Goal: Task Accomplishment & Management: Use online tool/utility

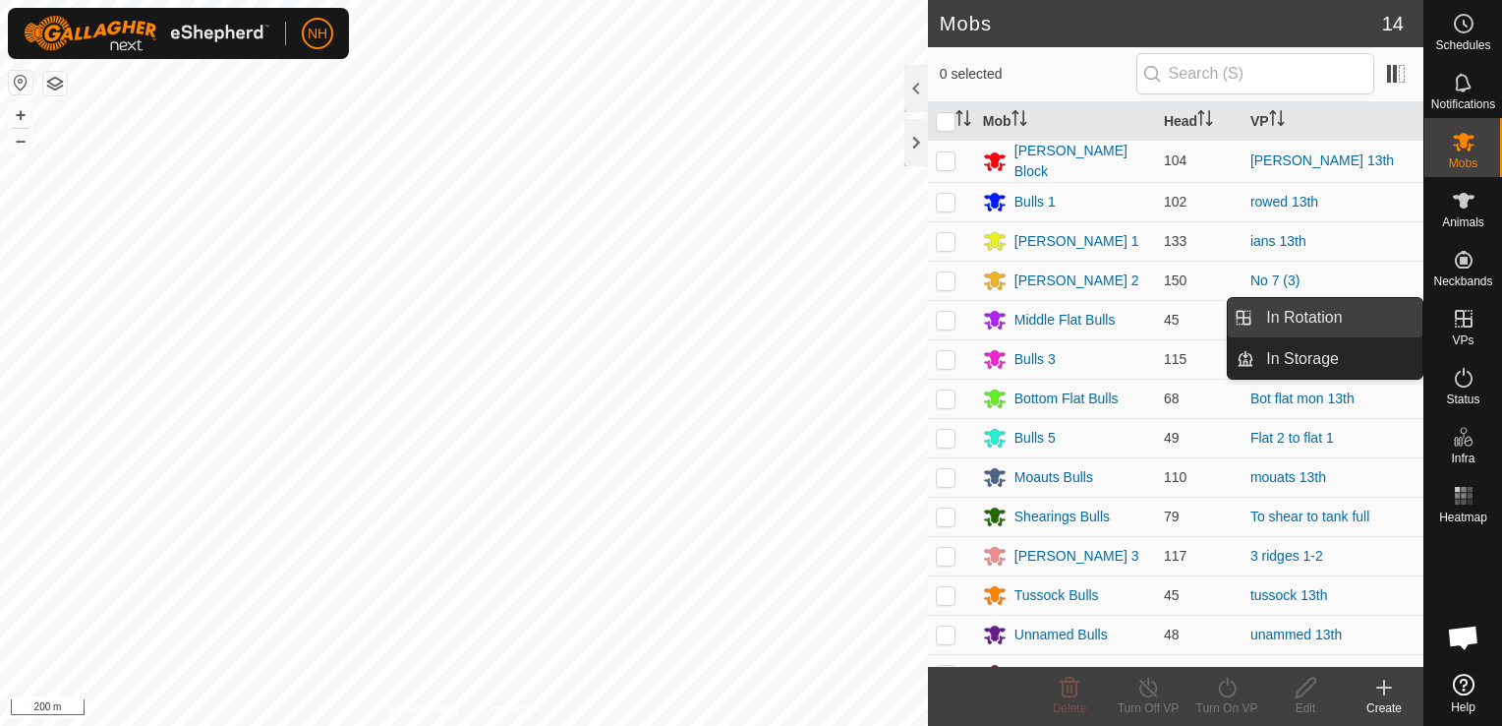
click at [1308, 311] on link "In Rotation" at bounding box center [1339, 317] width 168 height 39
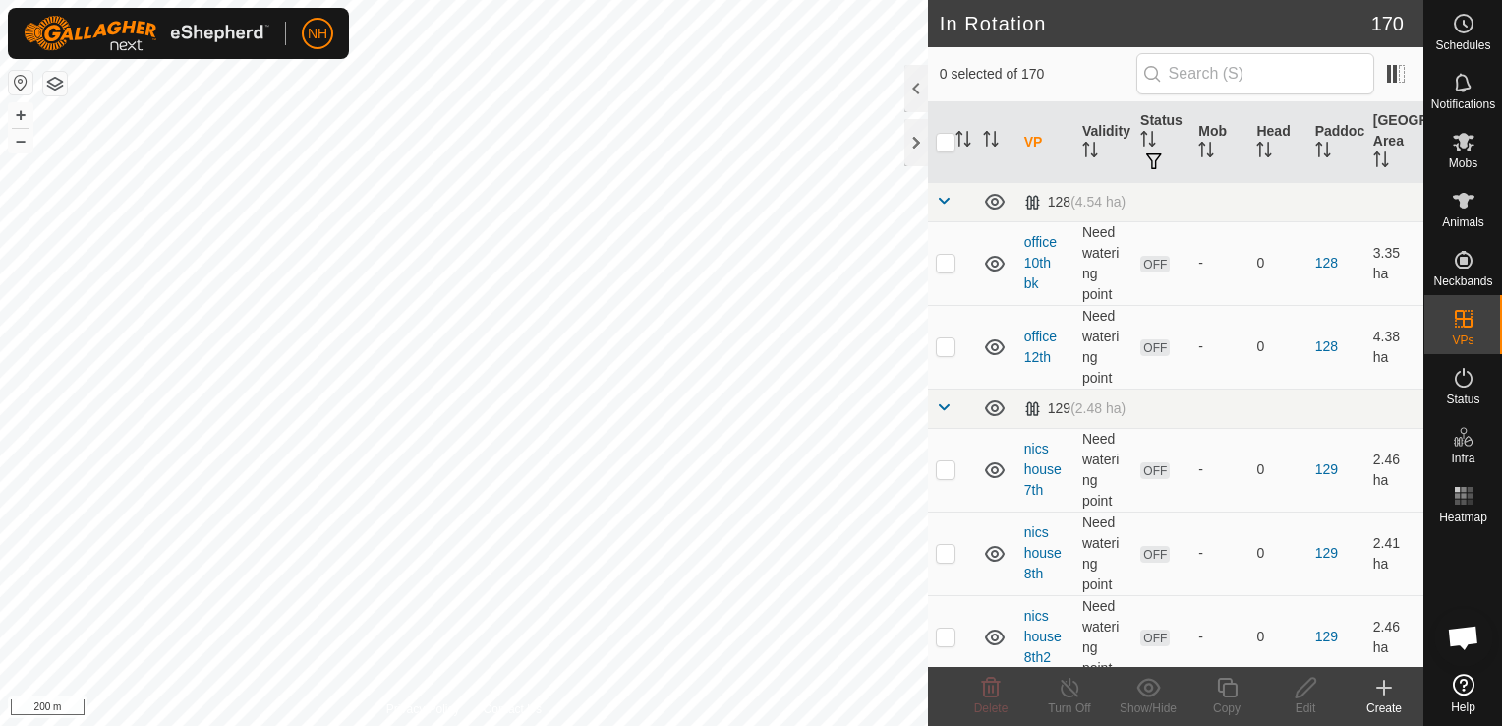
click at [1384, 683] on icon at bounding box center [1384, 687] width 0 height 14
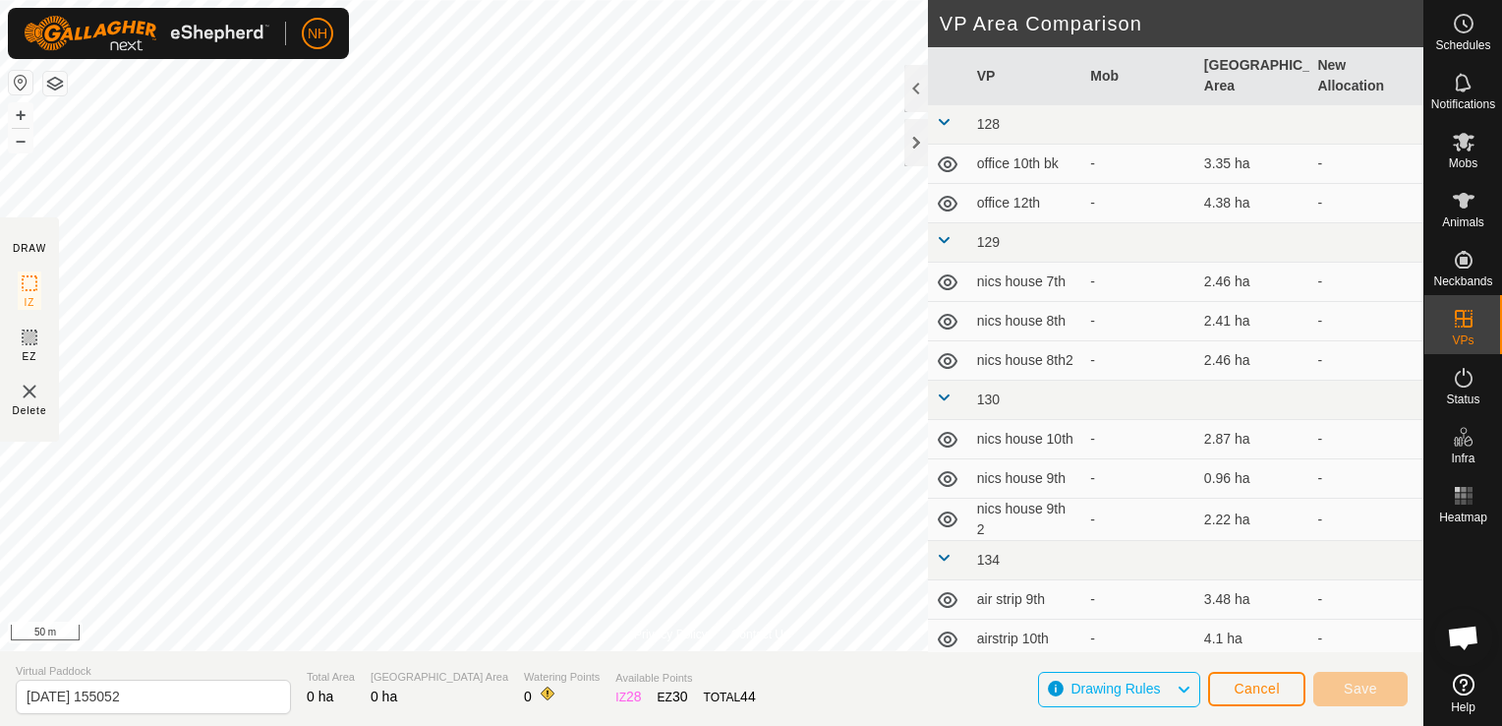
click at [1274, 682] on span "Cancel" at bounding box center [1257, 688] width 46 height 16
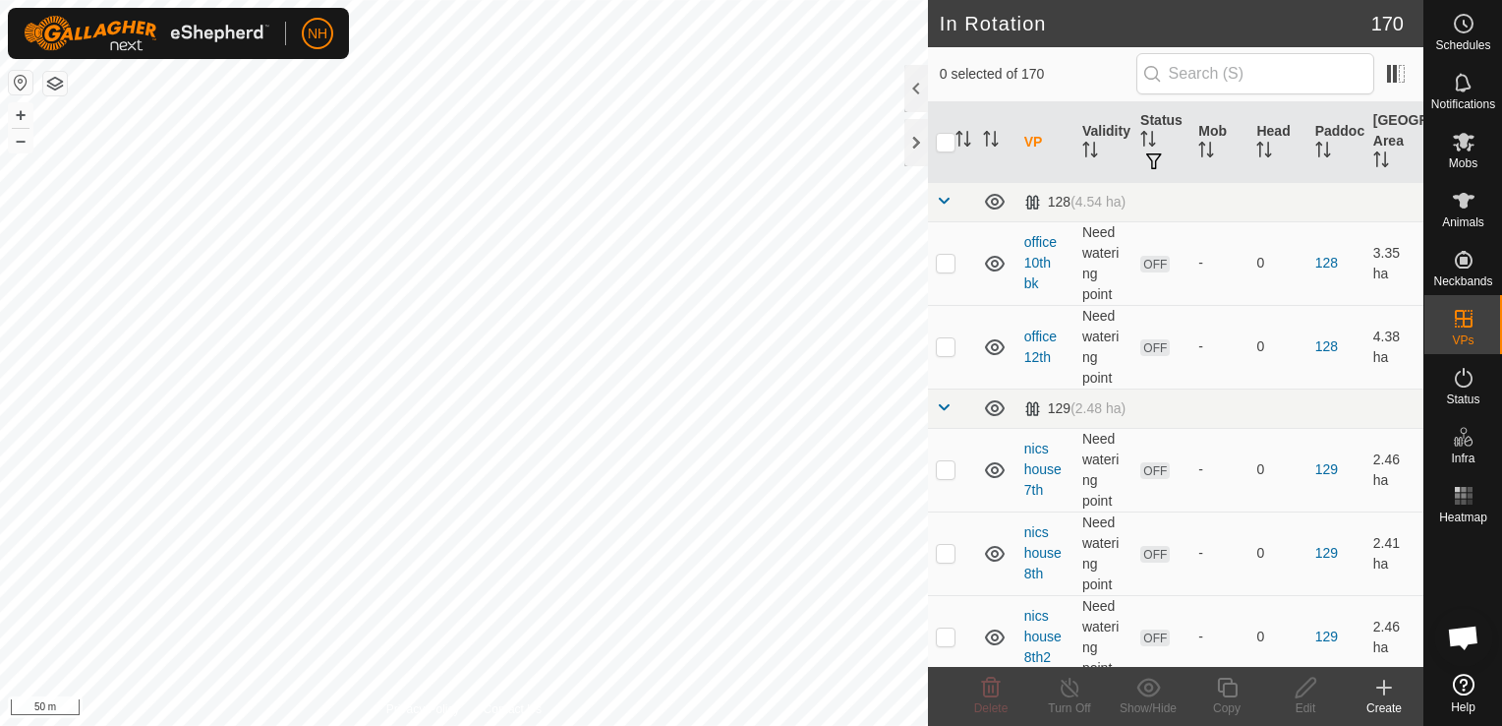
click at [1384, 684] on icon at bounding box center [1384, 687] width 0 height 14
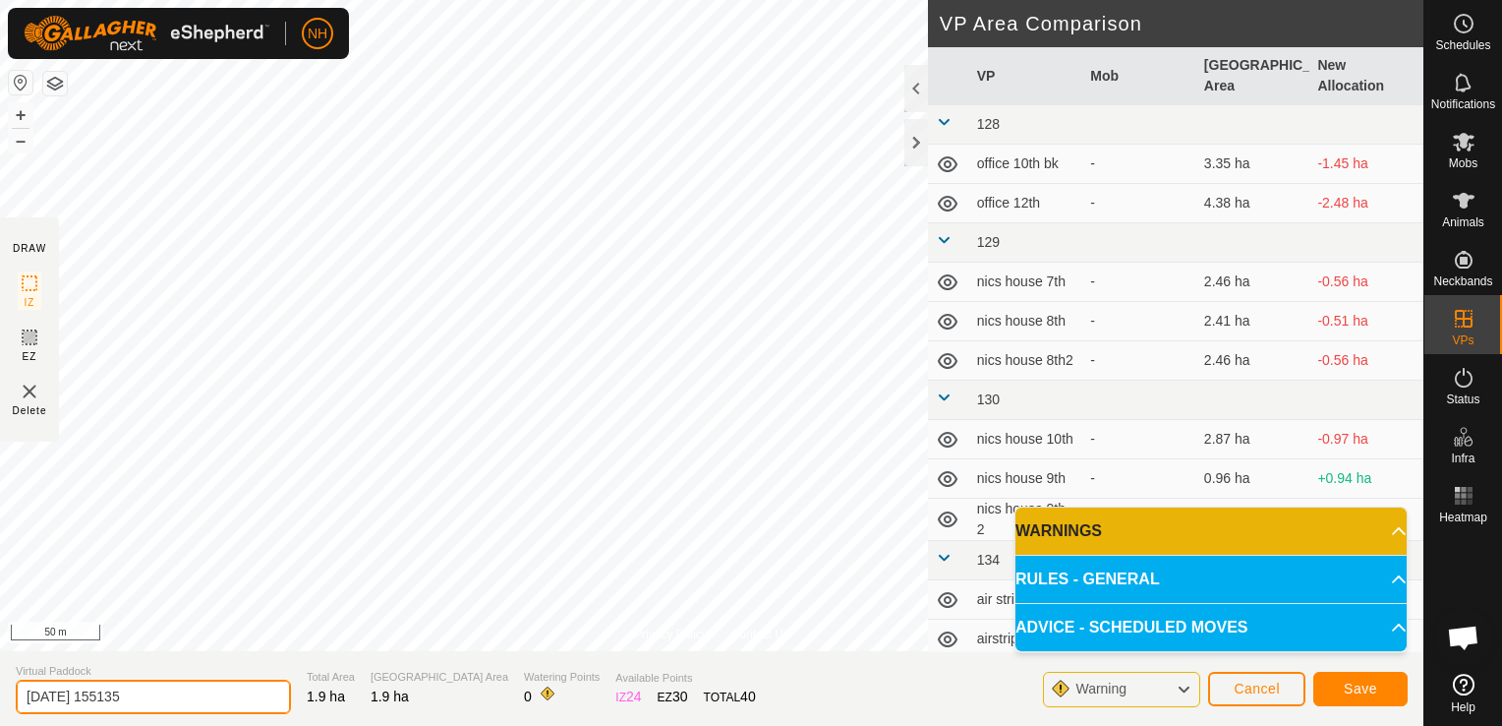
click at [239, 691] on input "[DATE] 155135" at bounding box center [153, 696] width 275 height 34
type input "2"
type input "ians 13th 2"
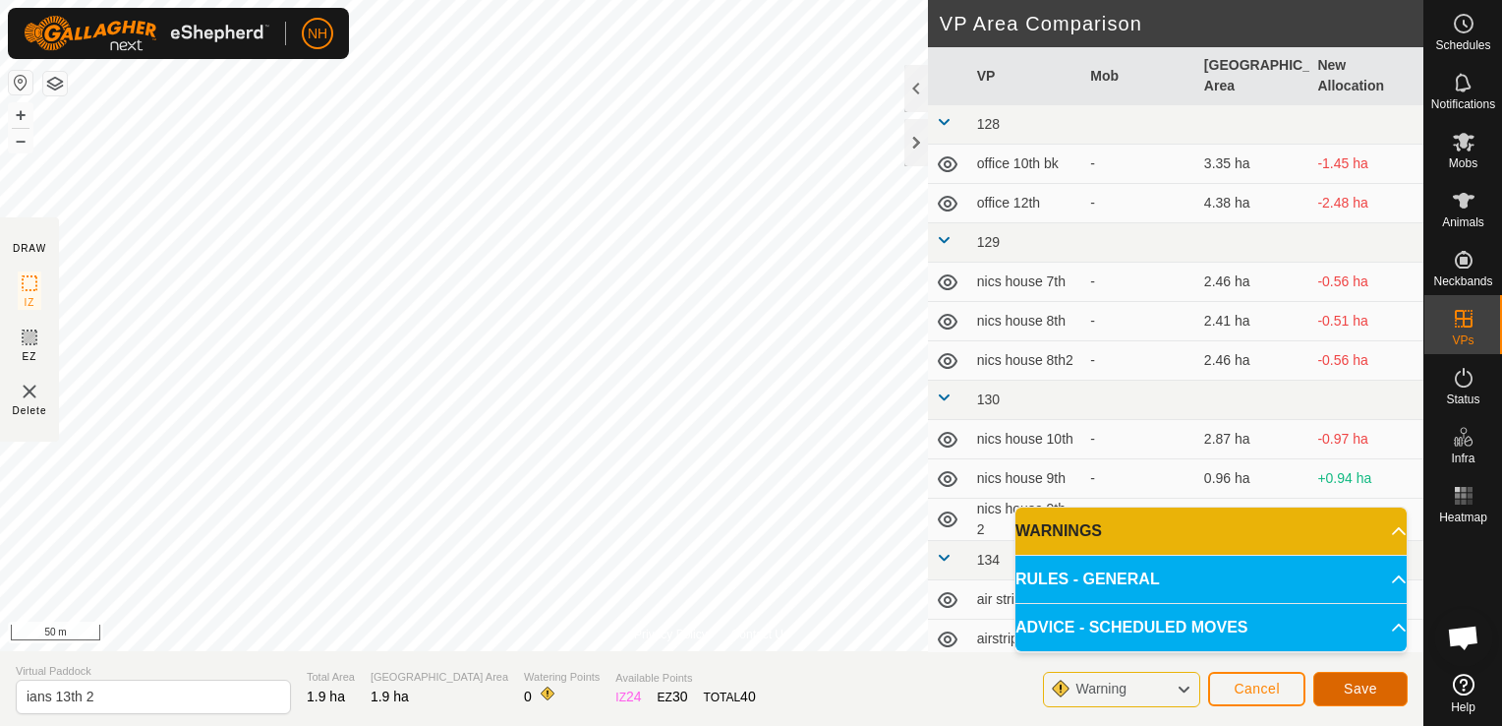
click at [1361, 690] on span "Save" at bounding box center [1360, 688] width 33 height 16
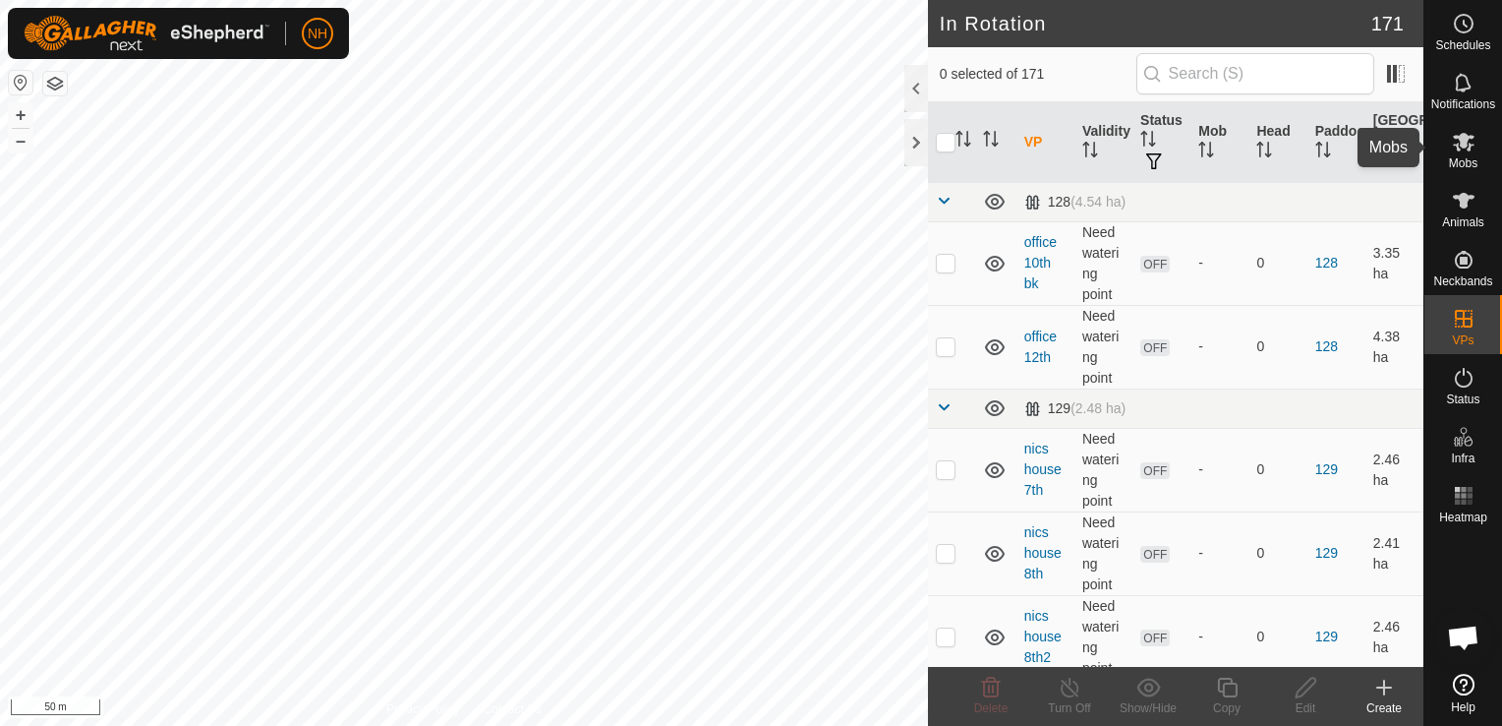
click at [1454, 140] on icon at bounding box center [1464, 142] width 24 height 24
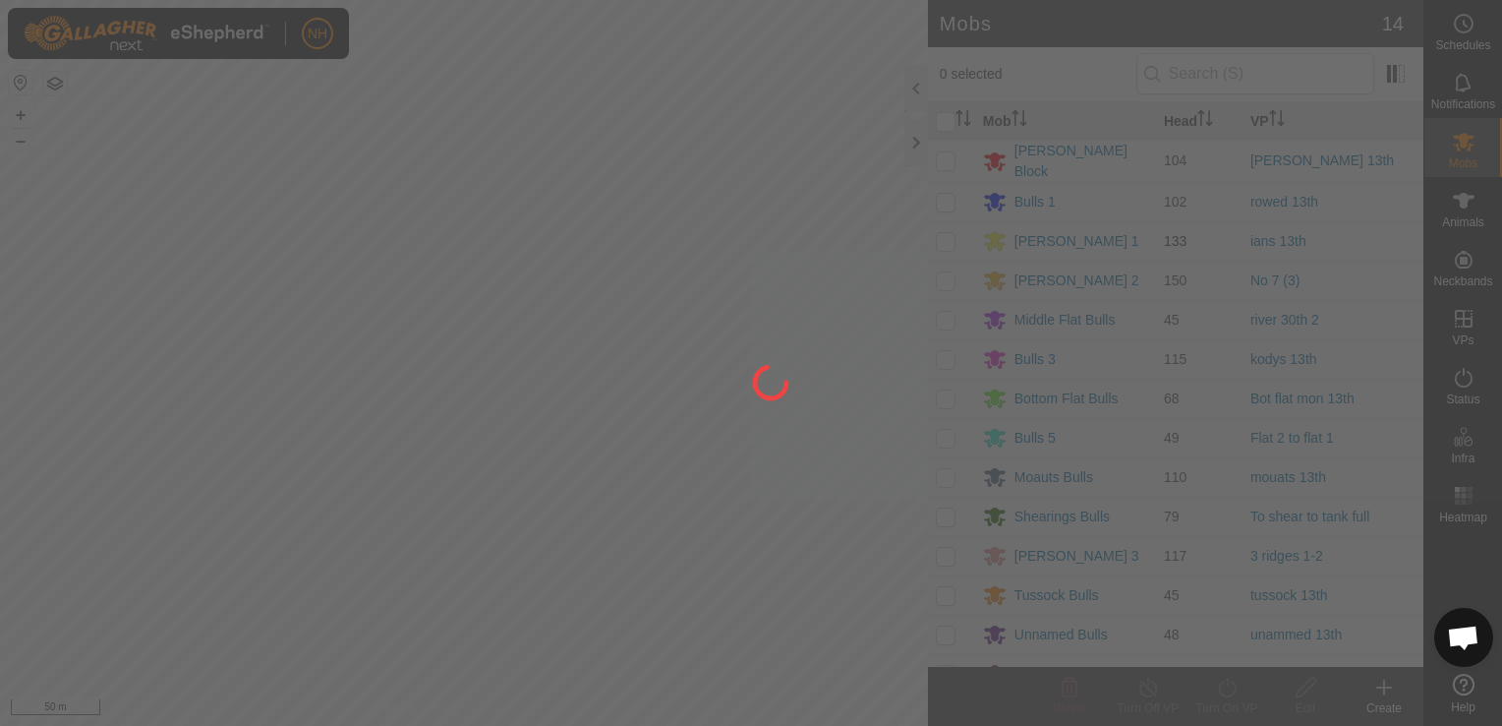
click at [940, 239] on div at bounding box center [751, 363] width 1502 height 726
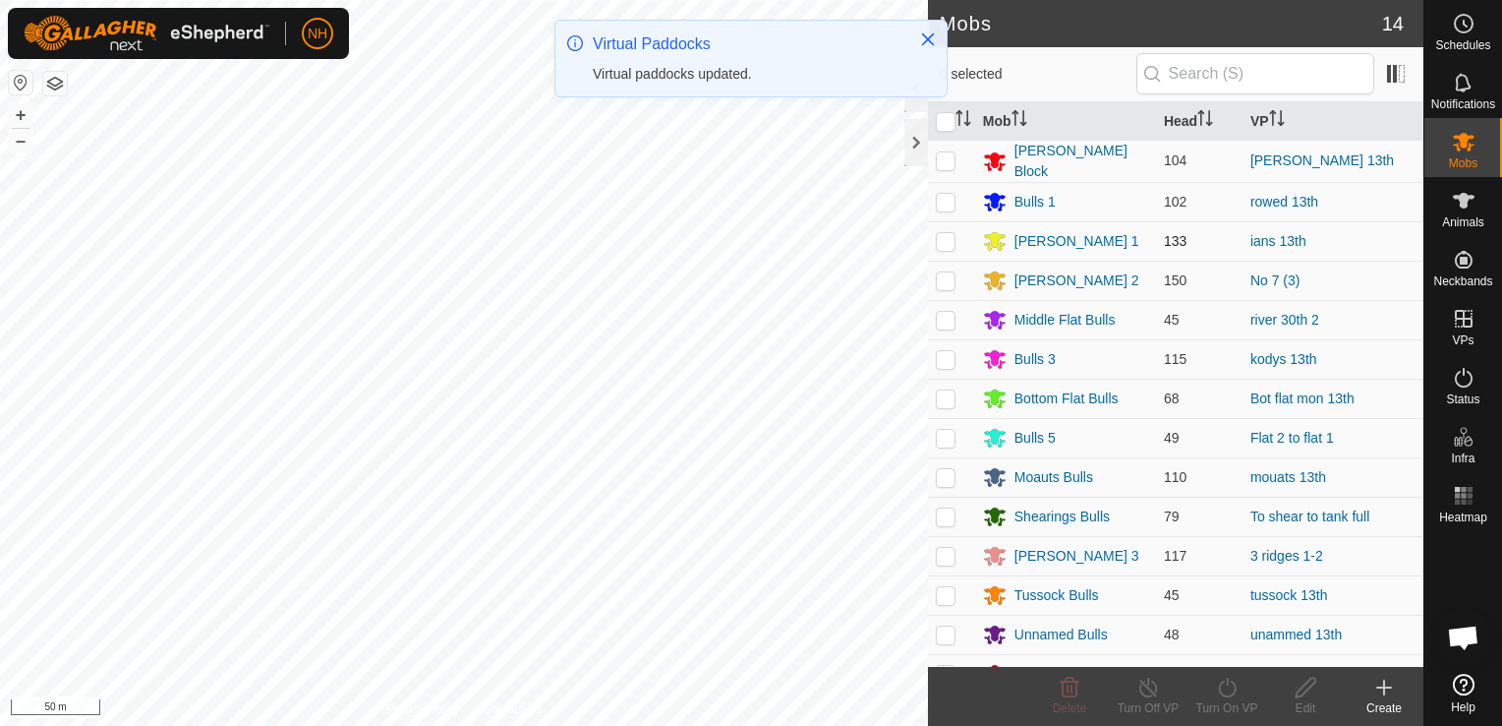
click at [948, 241] on p-checkbox at bounding box center [946, 241] width 20 height 16
checkbox input "true"
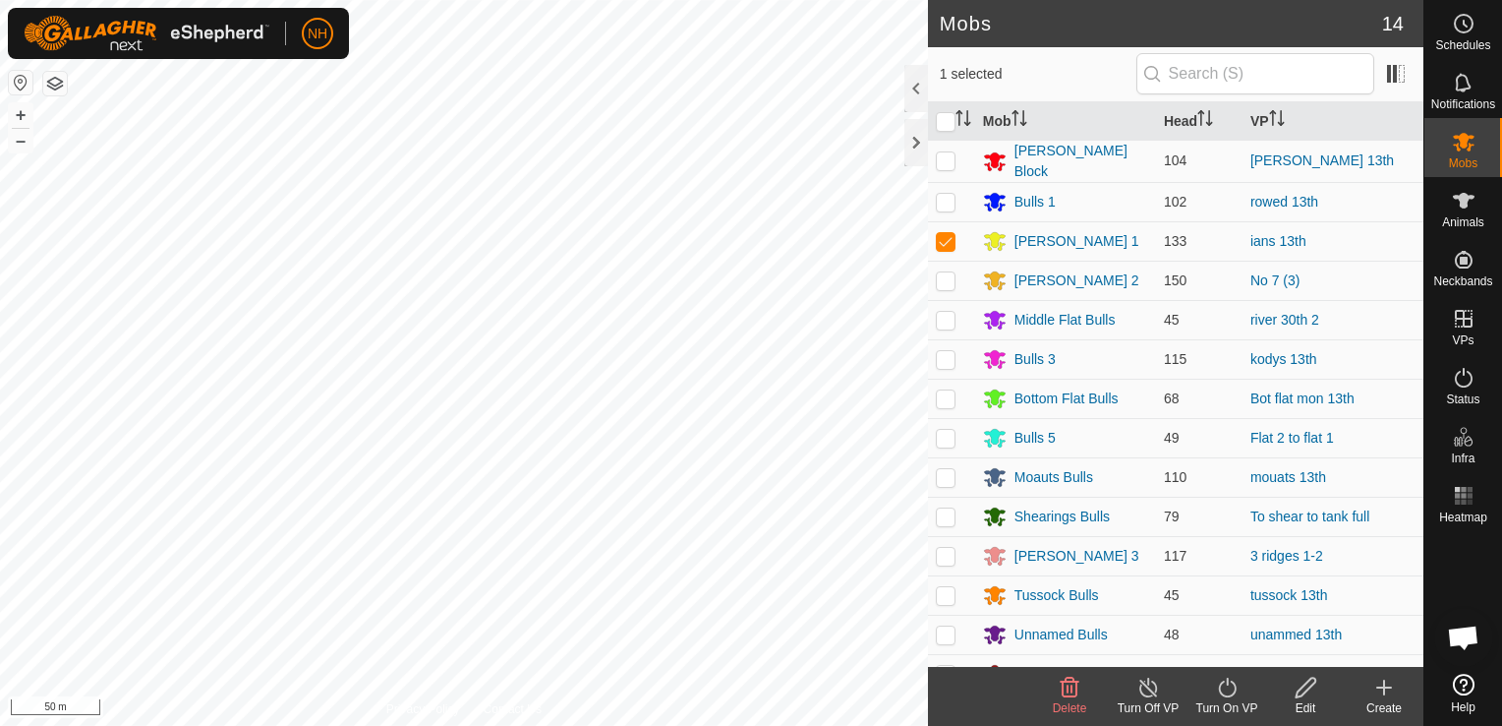
click at [1235, 690] on icon at bounding box center [1227, 687] width 18 height 20
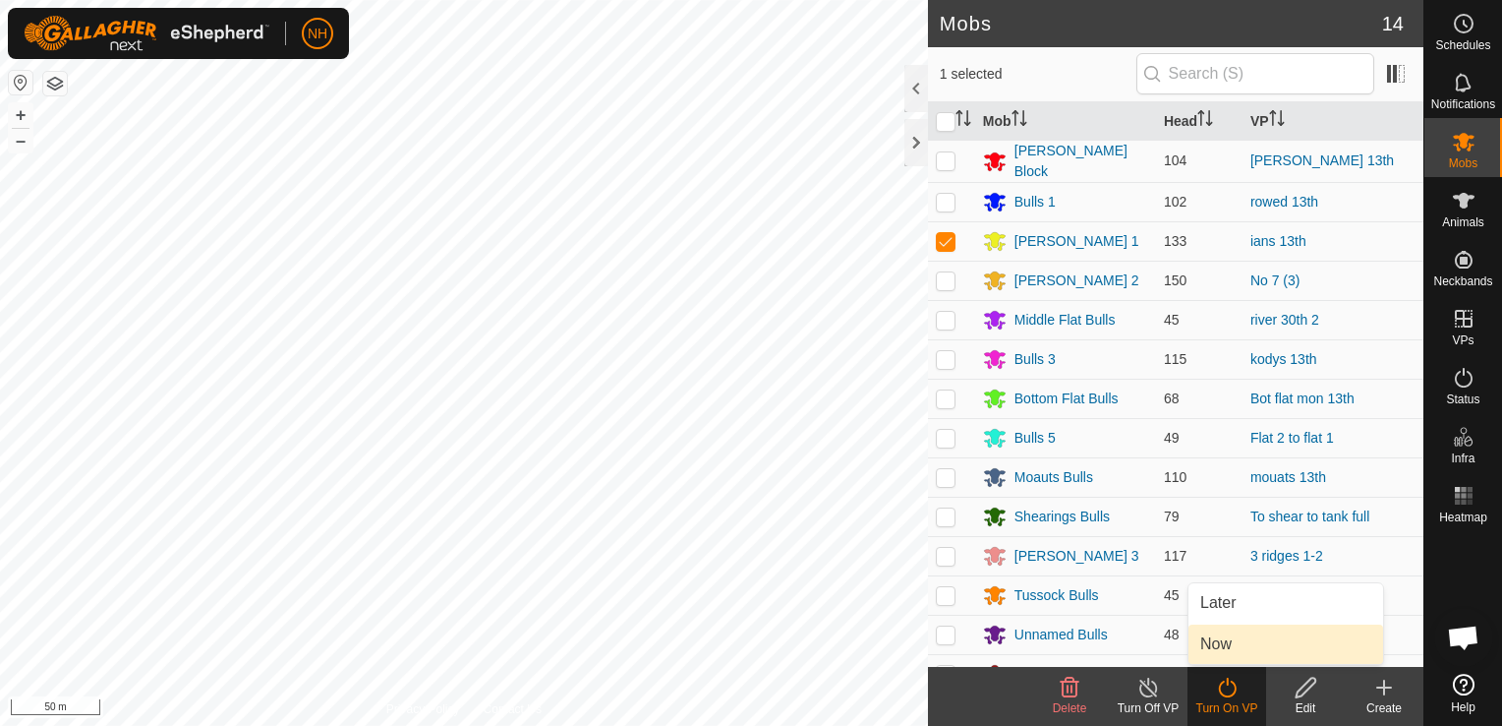
click at [1239, 644] on link "Now" at bounding box center [1286, 643] width 195 height 39
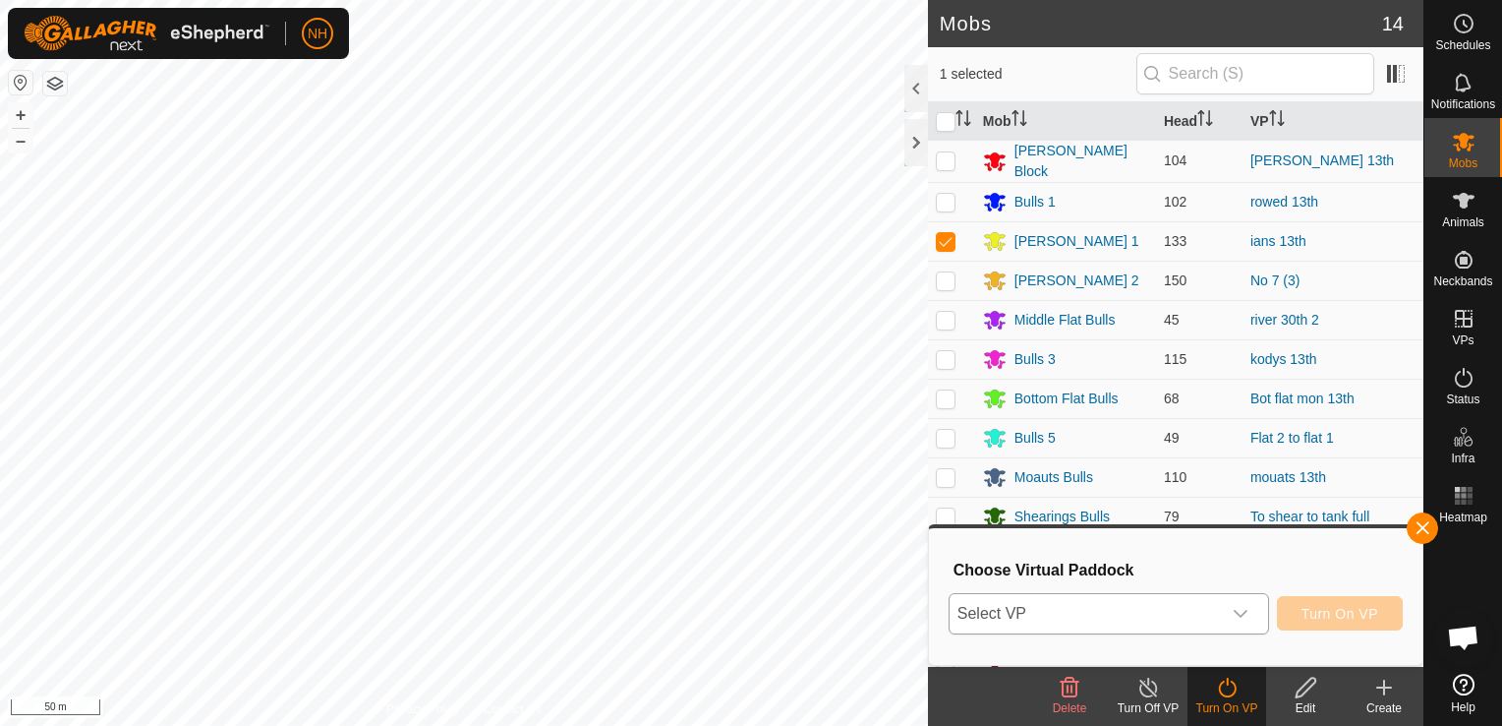
click at [1125, 608] on span "Select VP" at bounding box center [1085, 613] width 271 height 39
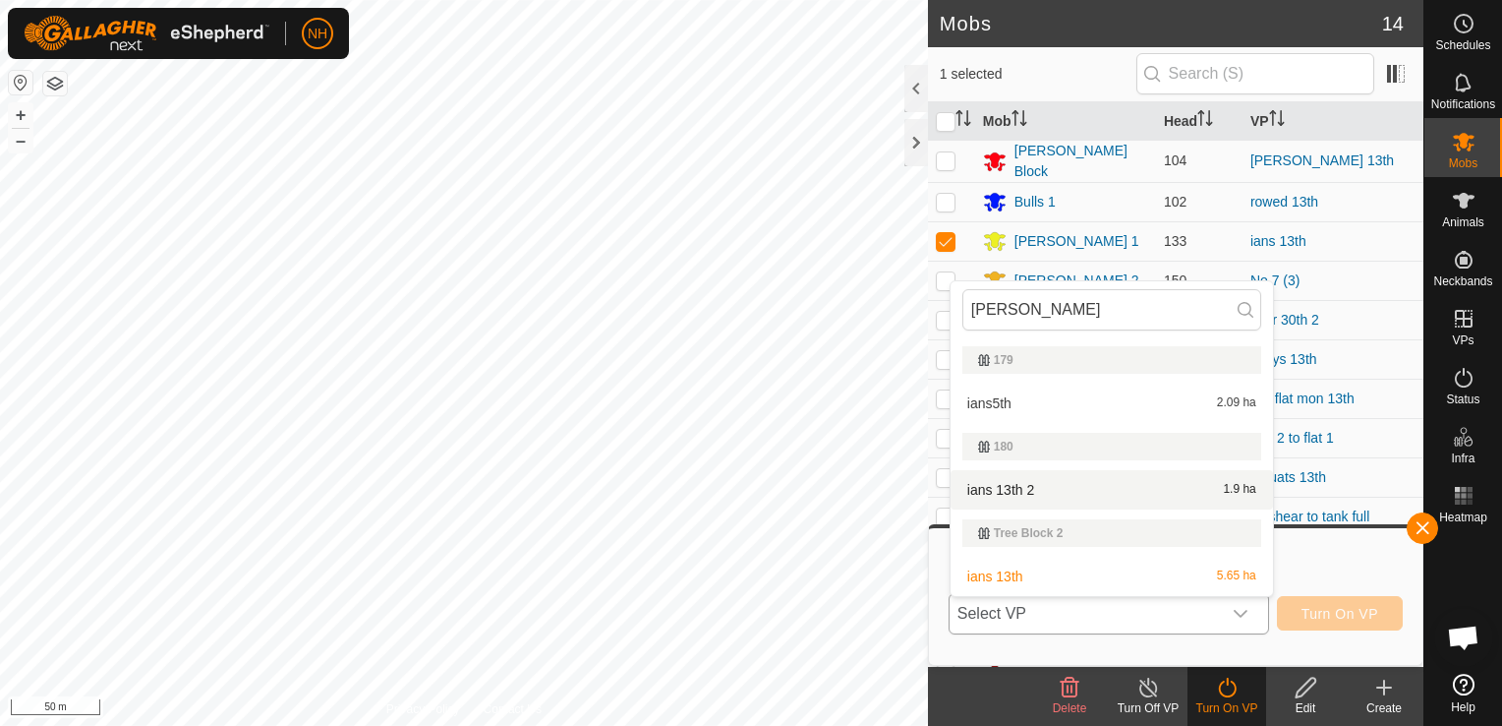
type input "[PERSON_NAME]"
click at [1022, 490] on li "ians 13th 2 1.9 ha" at bounding box center [1112, 489] width 323 height 39
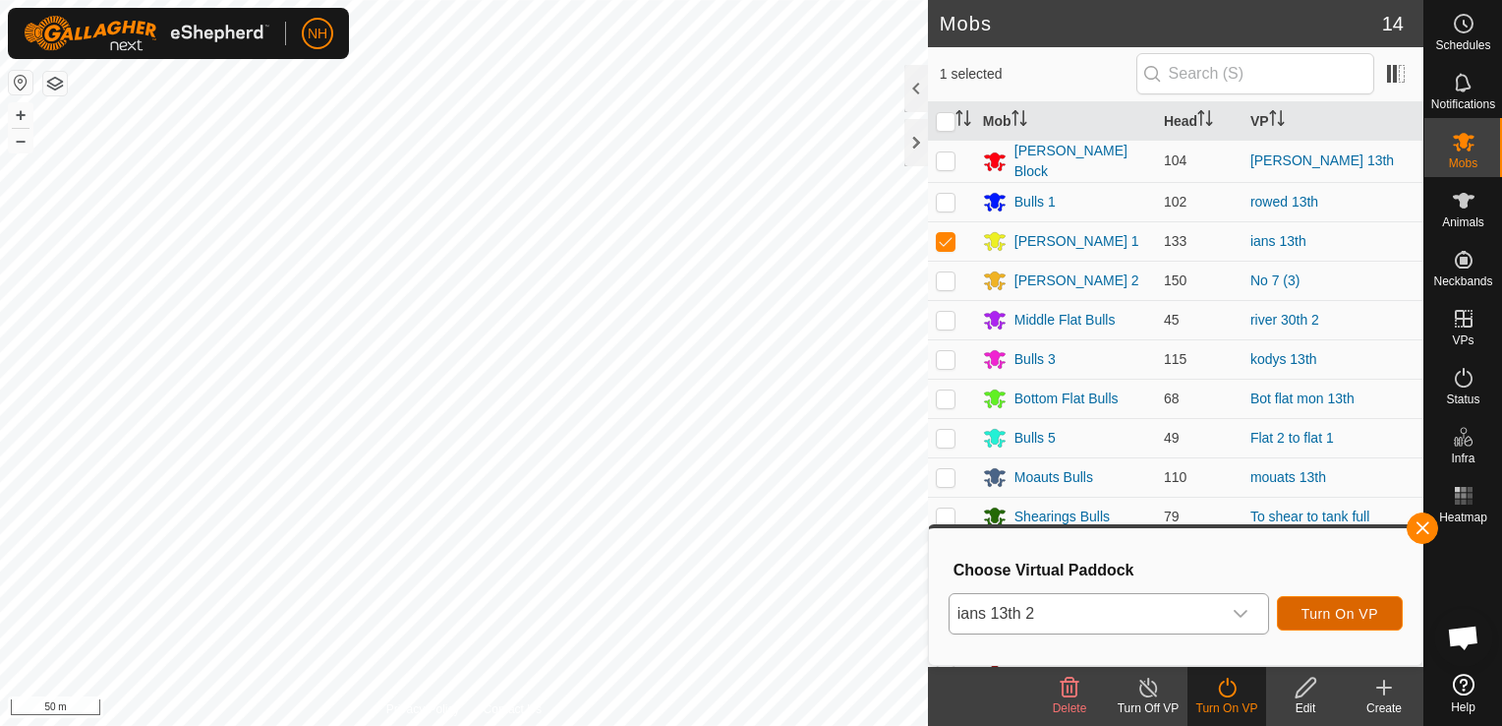
click at [1298, 604] on button "Turn On VP" at bounding box center [1340, 613] width 126 height 34
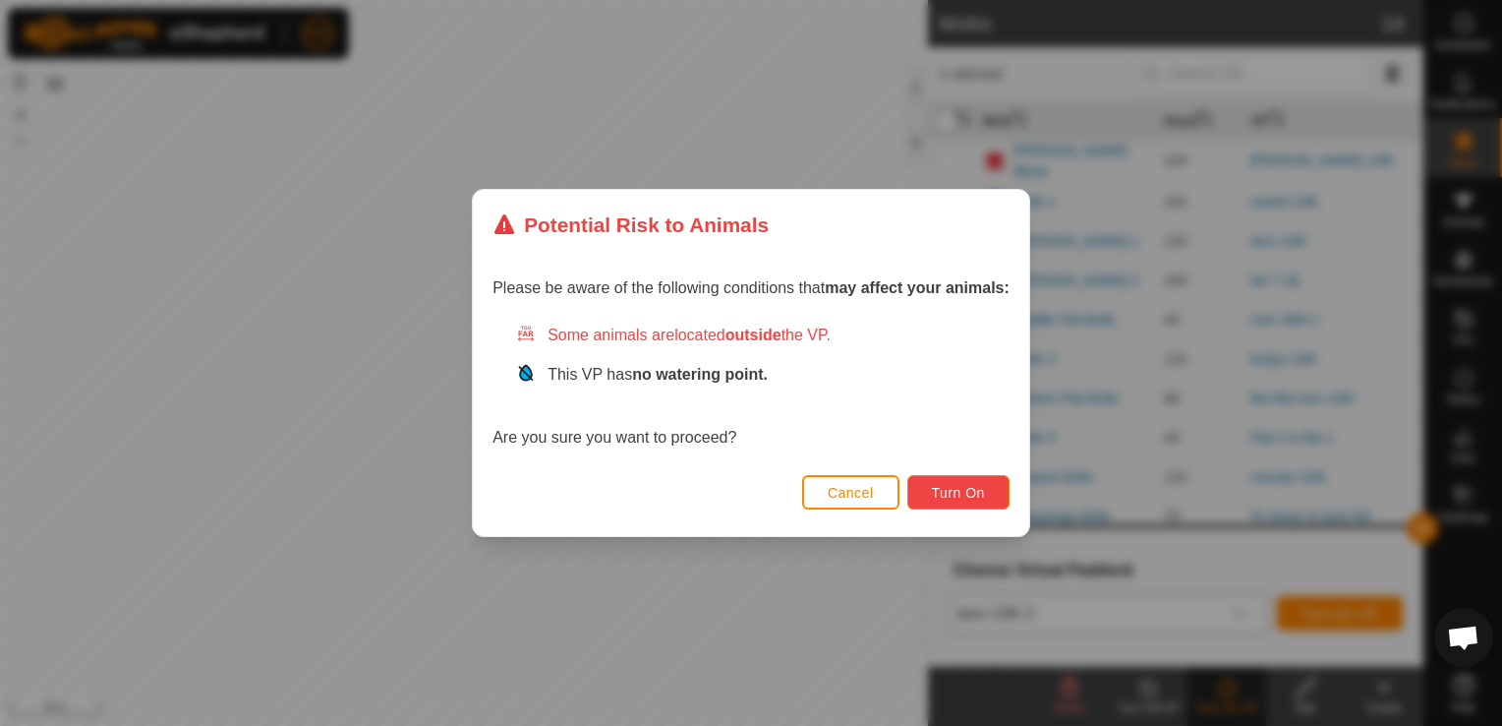
click at [939, 490] on span "Turn On" at bounding box center [958, 493] width 53 height 16
